Goal: Navigation & Orientation: Find specific page/section

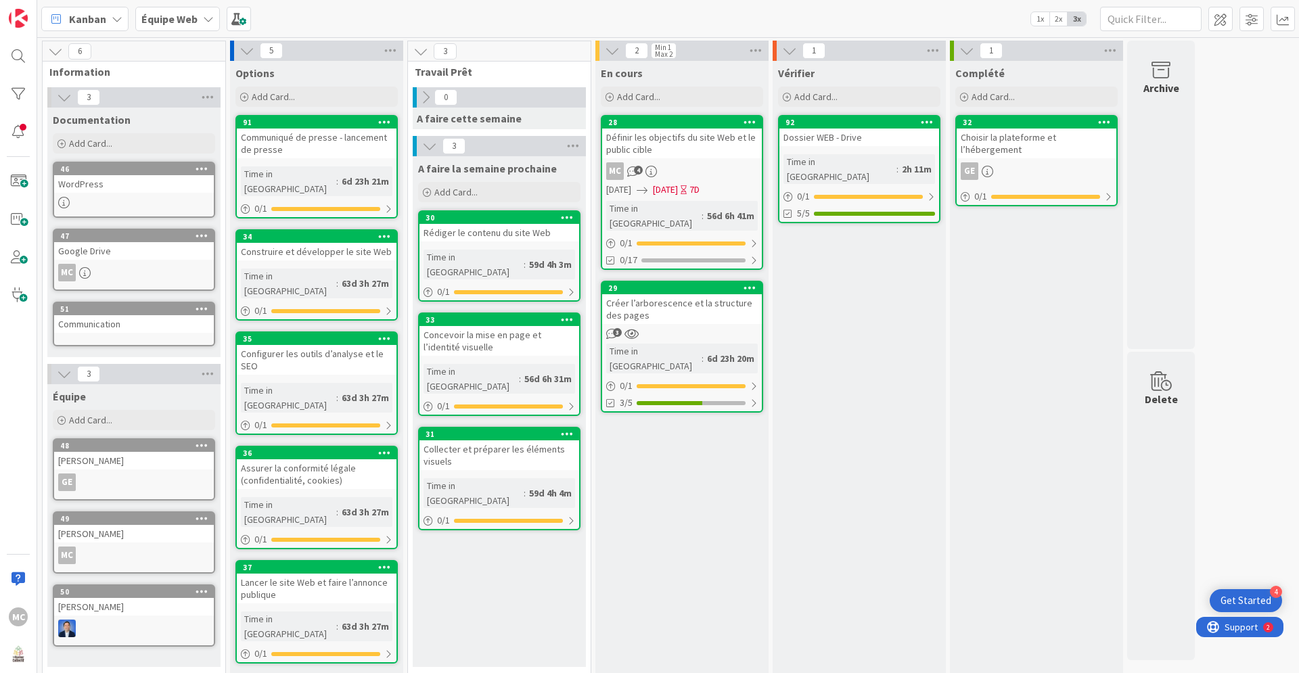
click at [114, 249] on div "Google Drive" at bounding box center [134, 251] width 160 height 18
click at [115, 250] on div "Google Drive" at bounding box center [134, 251] width 160 height 18
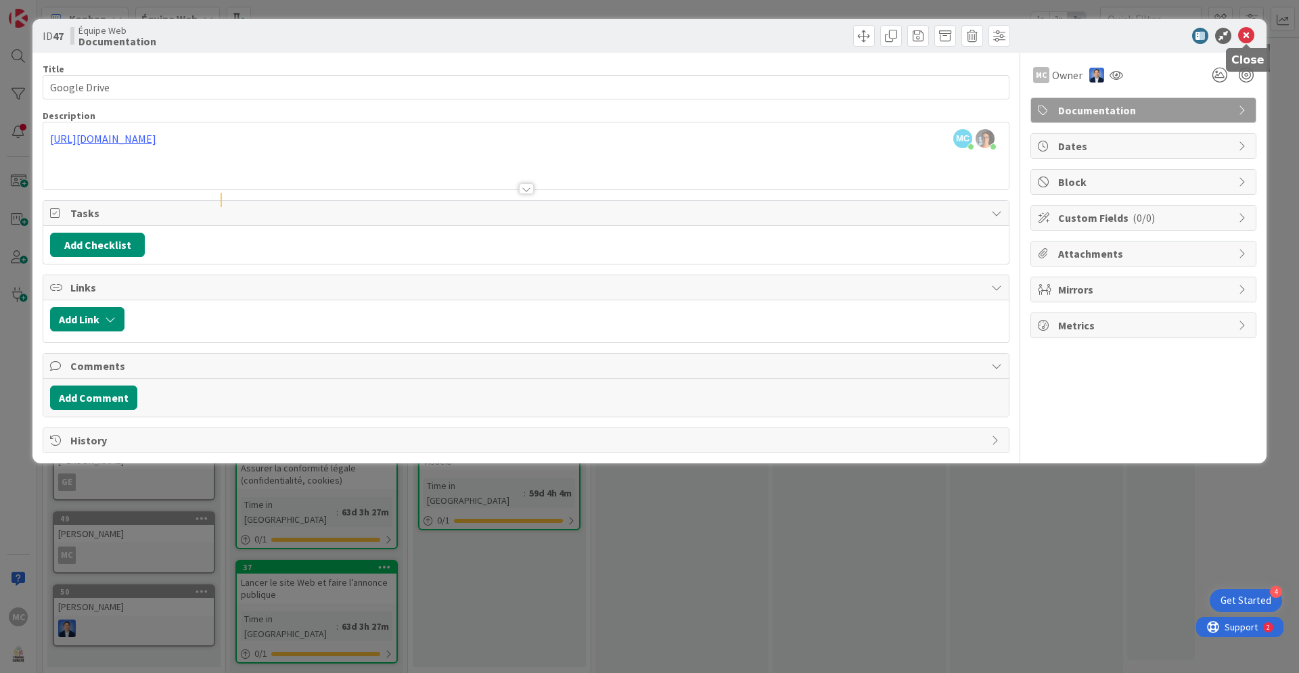
click at [1247, 36] on icon at bounding box center [1246, 36] width 16 height 16
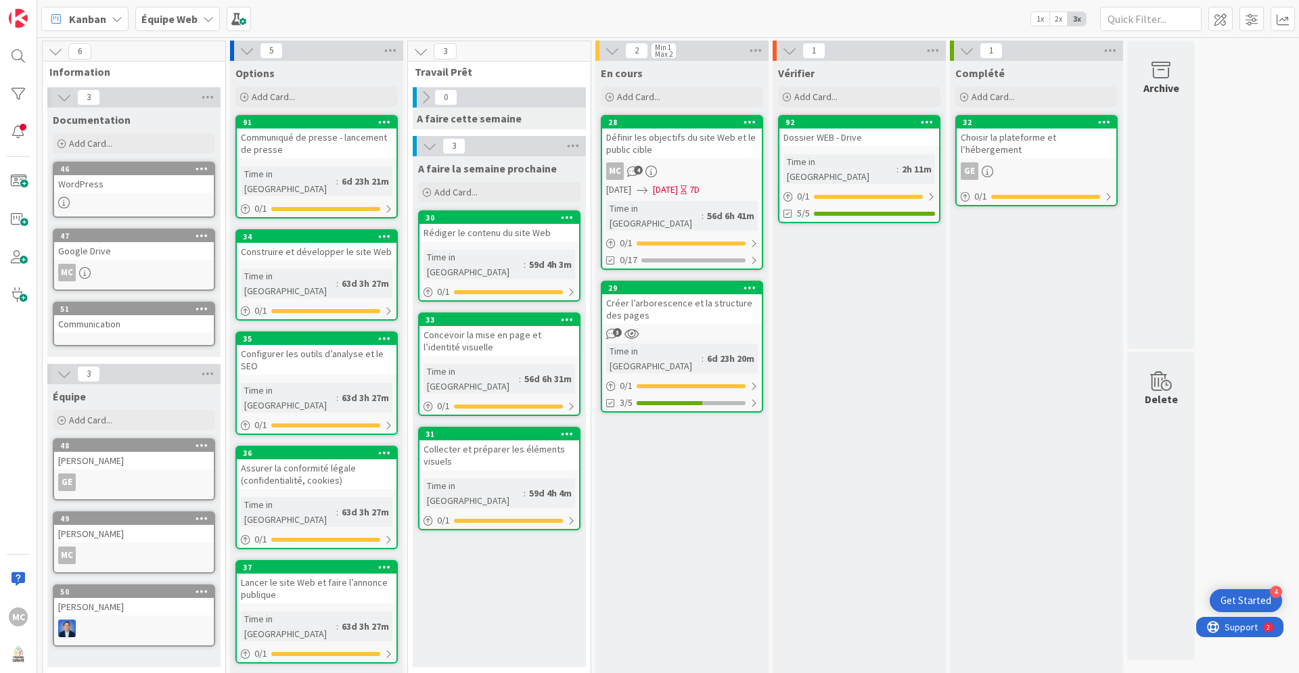
click at [726, 168] on div "MC 4" at bounding box center [682, 171] width 160 height 18
click at [726, 167] on div "MC 4" at bounding box center [682, 171] width 160 height 18
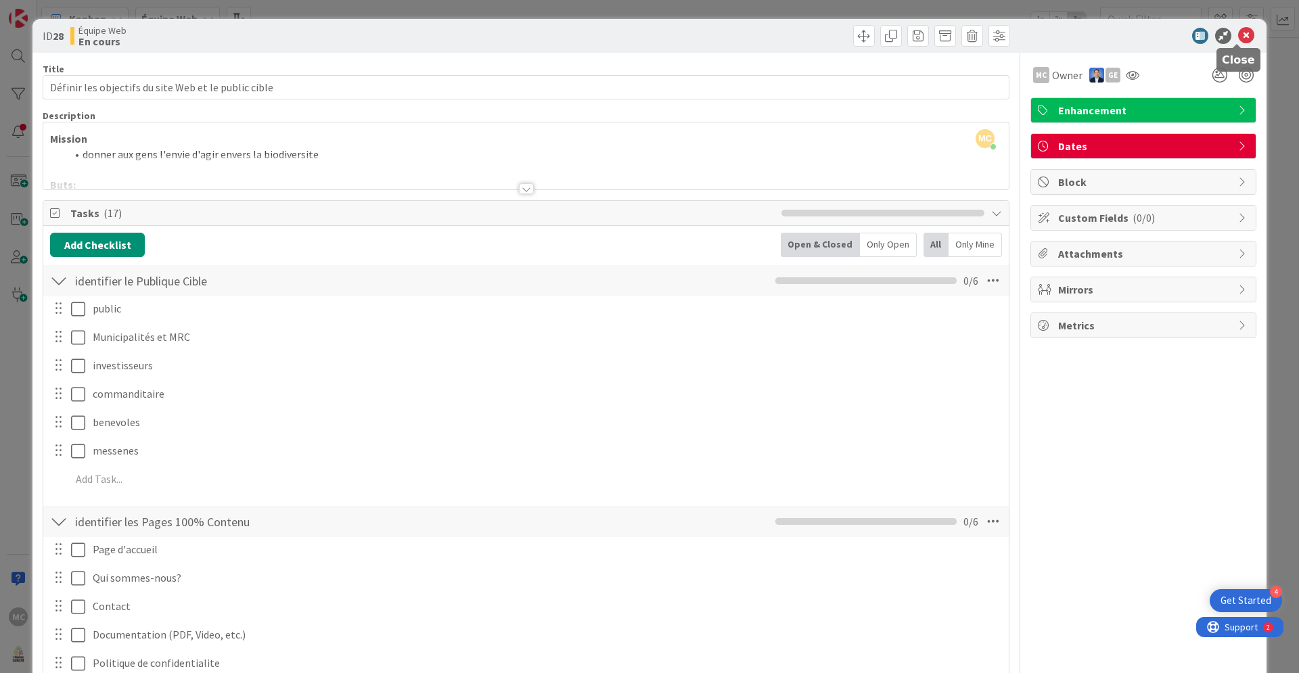
click at [1238, 38] on icon at bounding box center [1246, 36] width 16 height 16
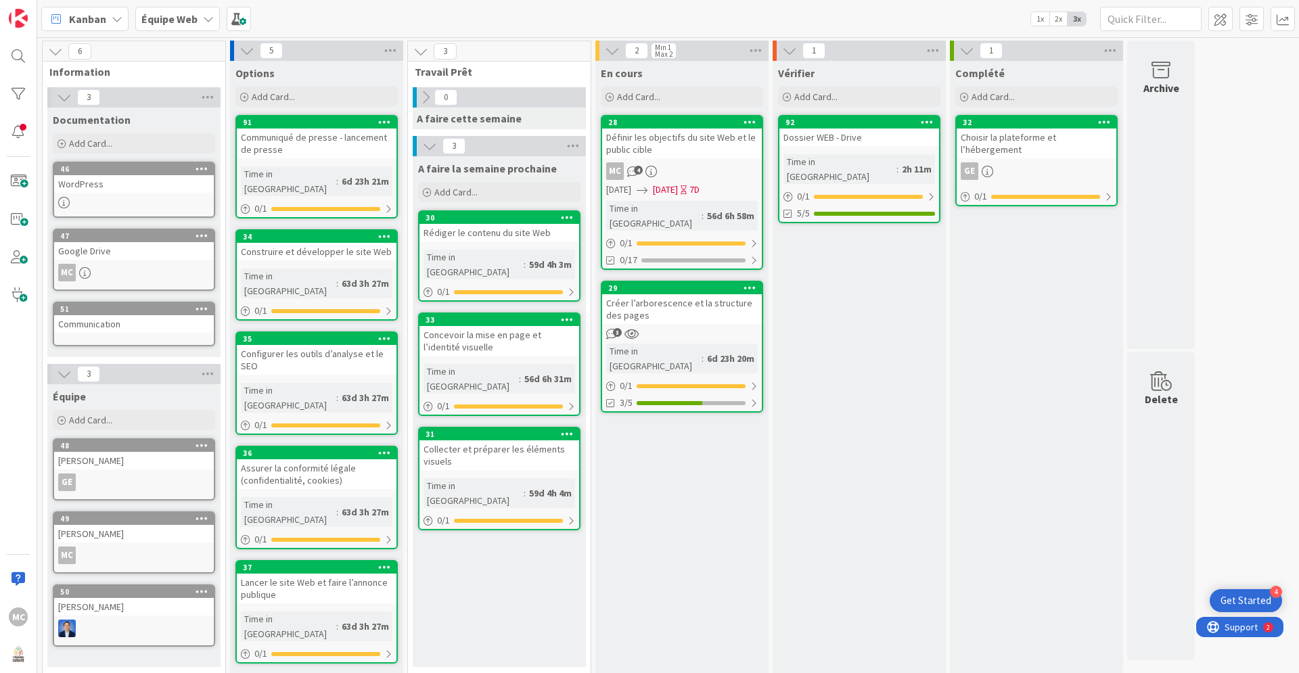
click at [721, 304] on div "Créer l’arborescence et la structure des pages" at bounding box center [682, 309] width 160 height 30
click at [721, 304] on div "6 Information 3 Documentation Add Card... 46 WordPress 47 Google Drive MC 51 Co…" at bounding box center [667, 355] width 1261 height 636
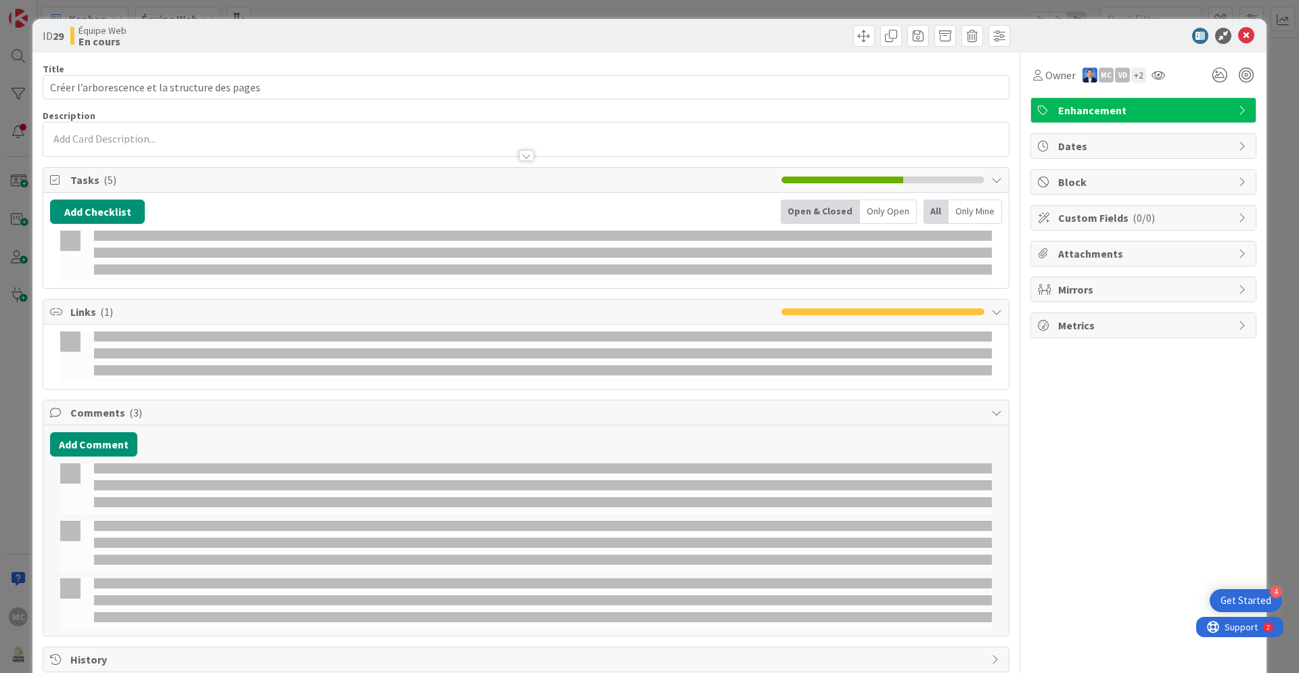
type input "Créer l’arborescence et la structure des pages"
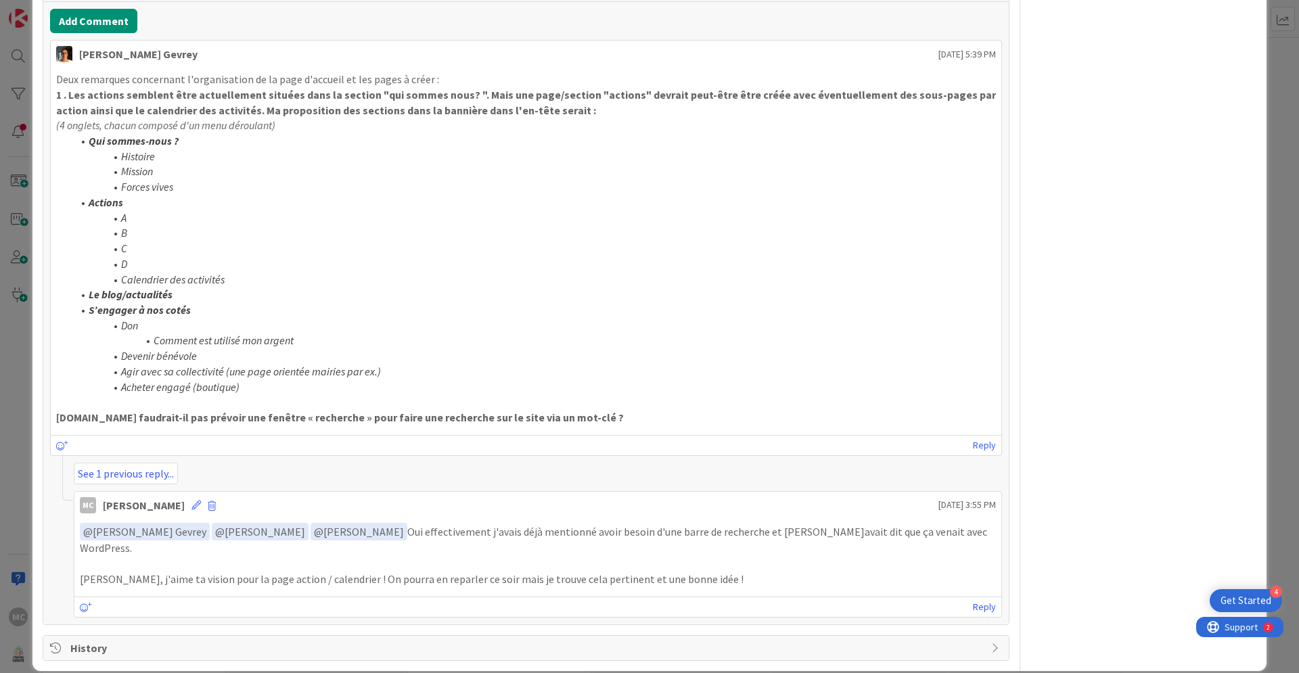
scroll to position [675, 0]
